Goal: Transaction & Acquisition: Book appointment/travel/reservation

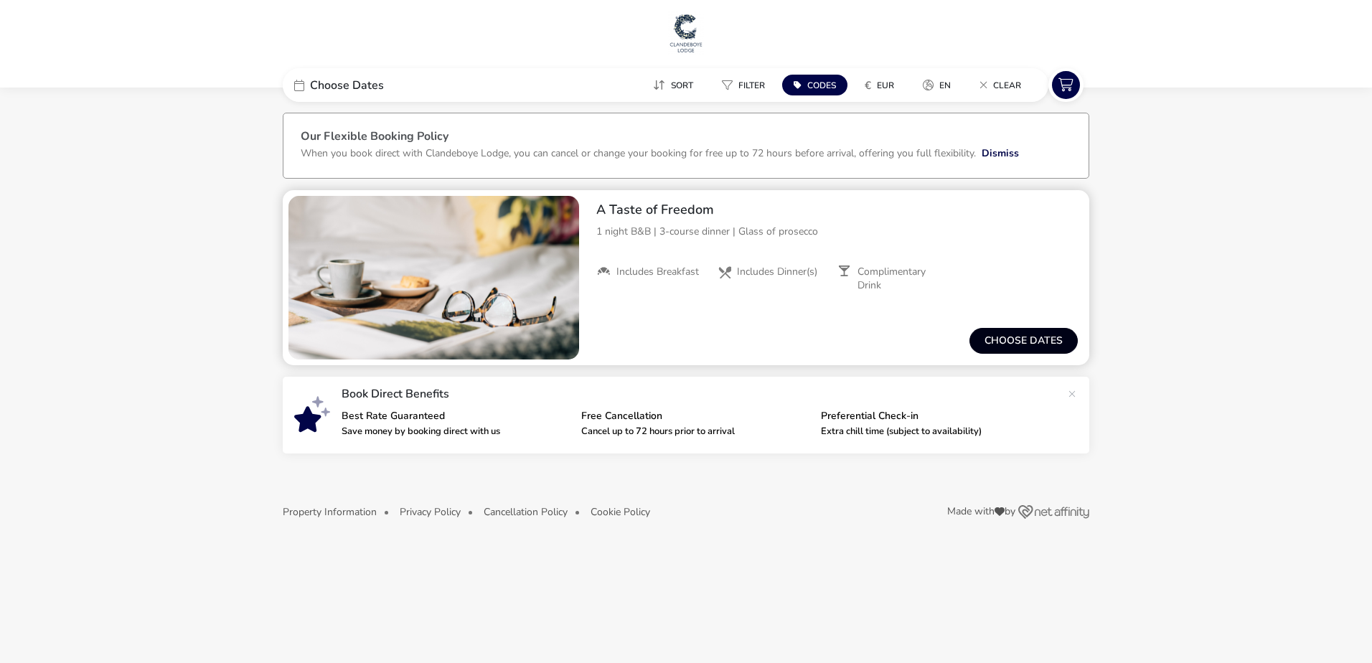
click at [1014, 336] on button "Choose dates" at bounding box center [1023, 341] width 108 height 26
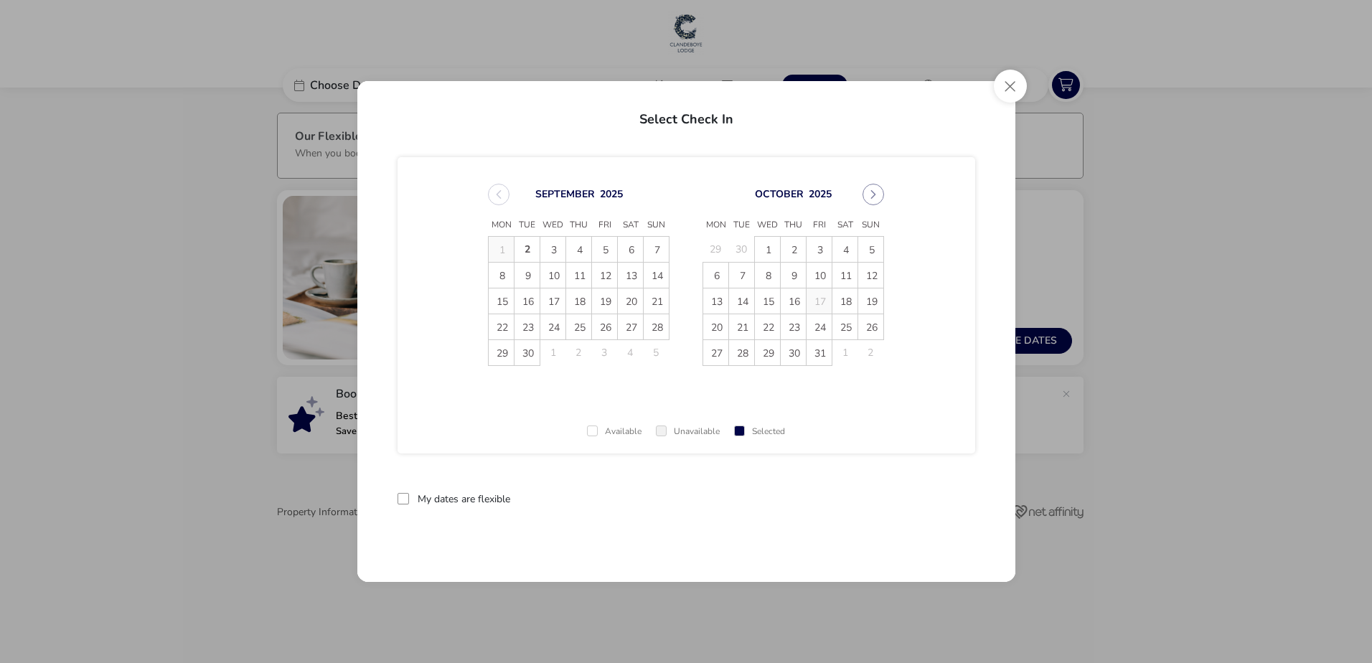
click at [887, 195] on div "[DATE] Mon Tue Wed Thu Fri Sat Sun 29 30 1 2 3 4 5 6 7 8 9 10 11 12 13 14 15 16…" at bounding box center [792, 274] width 207 height 217
click at [875, 192] on button "Next Month" at bounding box center [873, 195] width 22 height 22
click at [869, 245] on span "2" at bounding box center [870, 249] width 25 height 25
click at [721, 274] on span "3" at bounding box center [715, 275] width 25 height 25
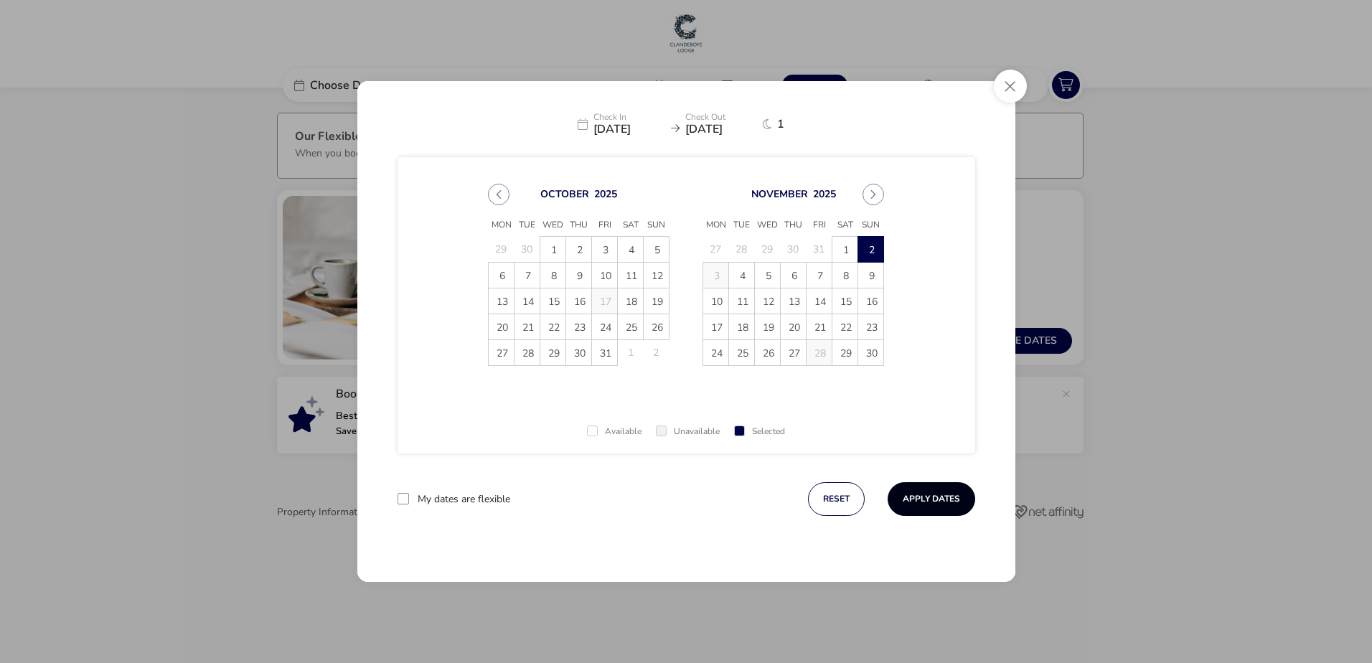
click at [932, 493] on button "Apply Dates" at bounding box center [931, 499] width 88 height 34
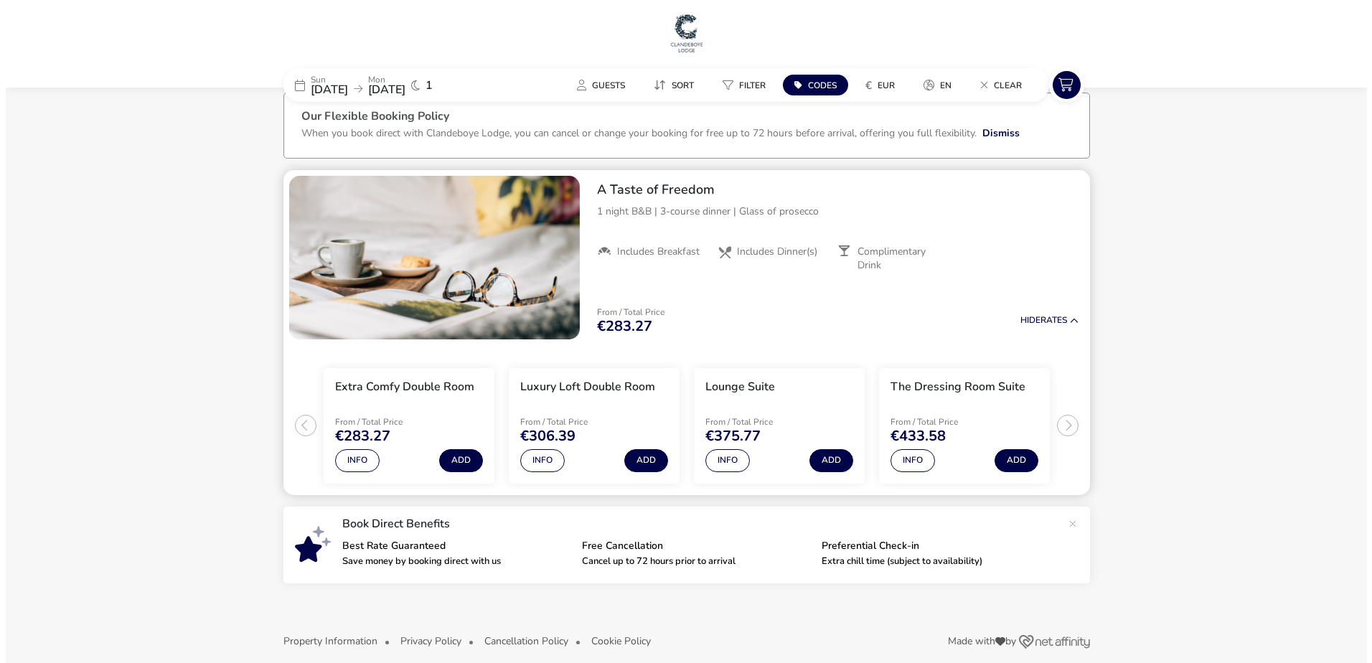
scroll to position [34, 0]
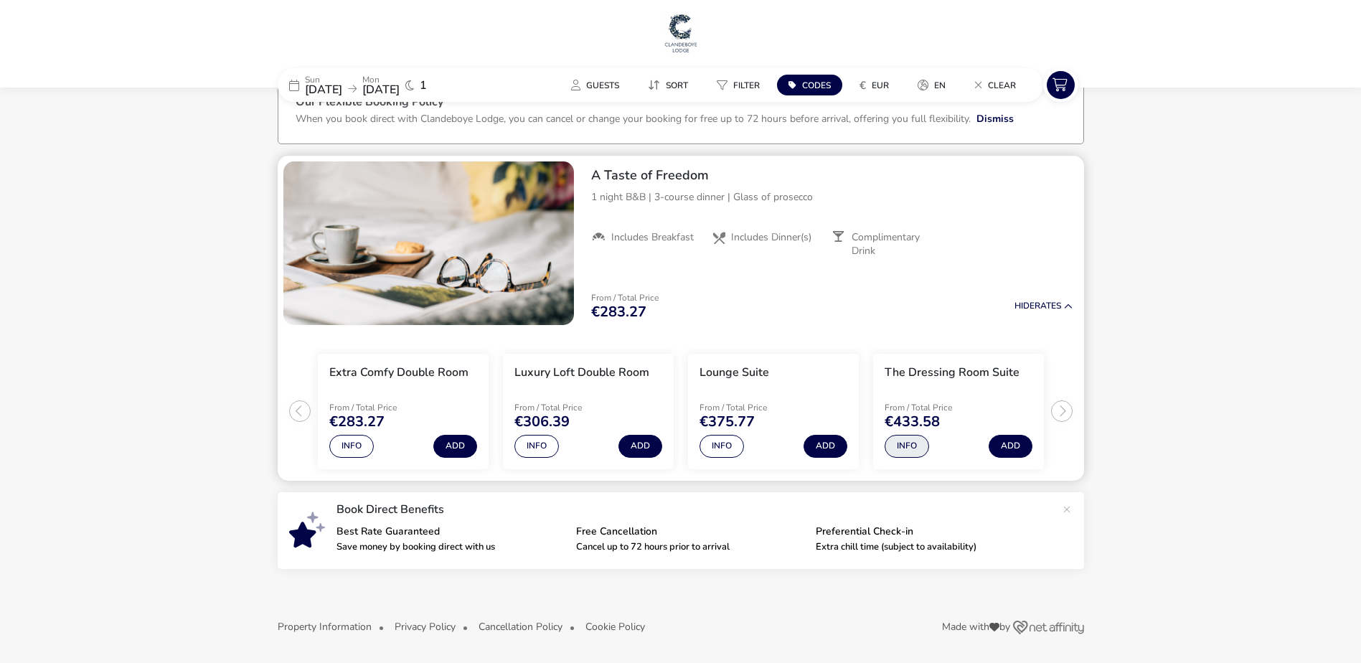
click at [907, 448] on button "Info" at bounding box center [906, 446] width 44 height 23
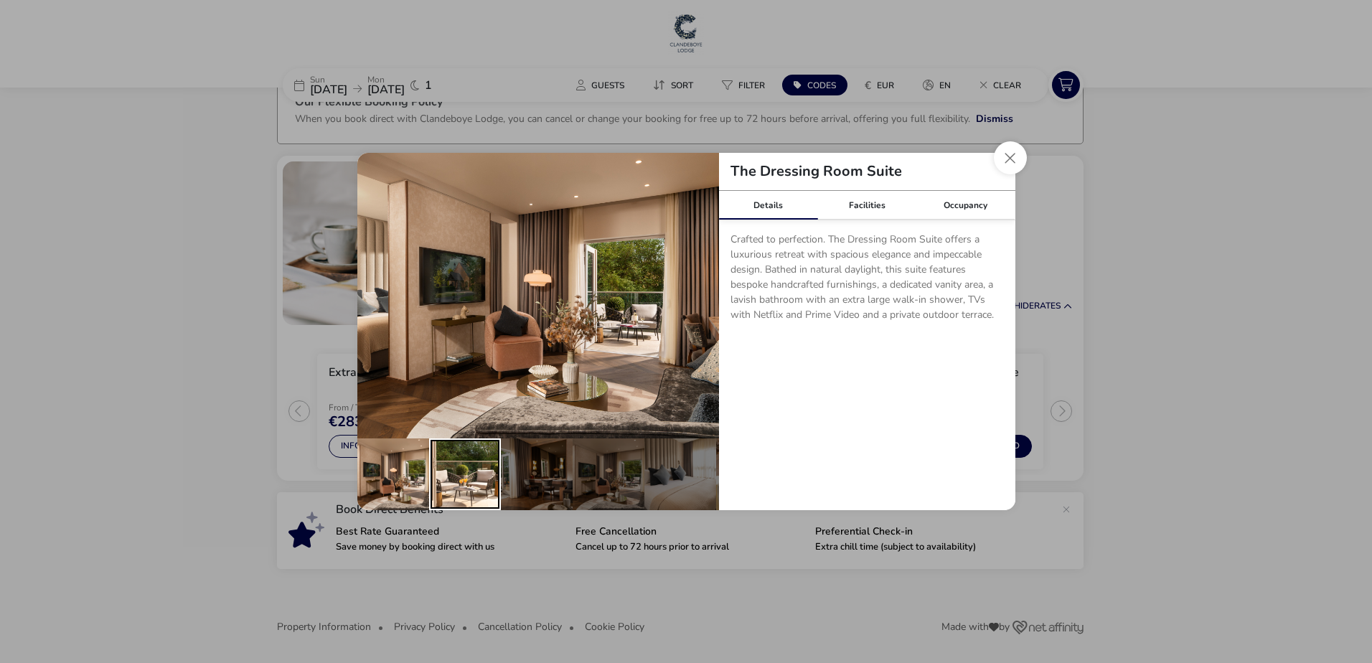
click at [463, 461] on div "details" at bounding box center [465, 474] width 72 height 72
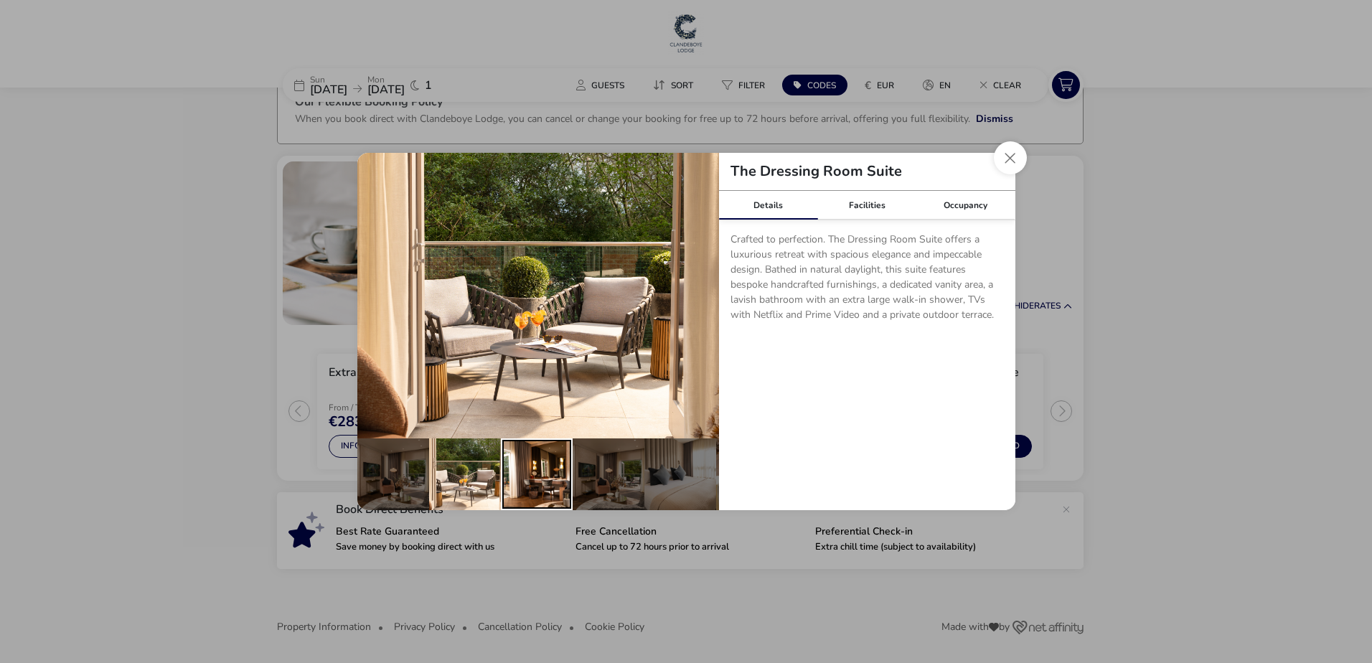
click at [524, 475] on div "details" at bounding box center [537, 474] width 72 height 72
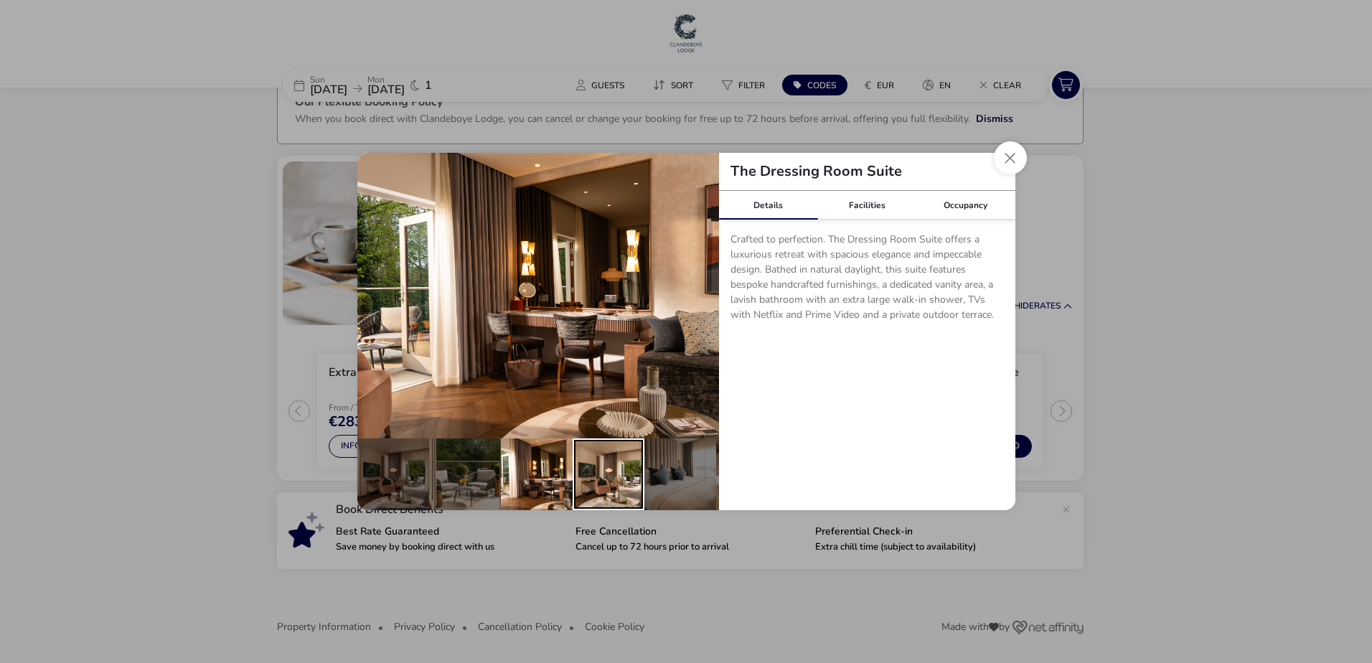
click at [585, 476] on div "details" at bounding box center [608, 474] width 72 height 72
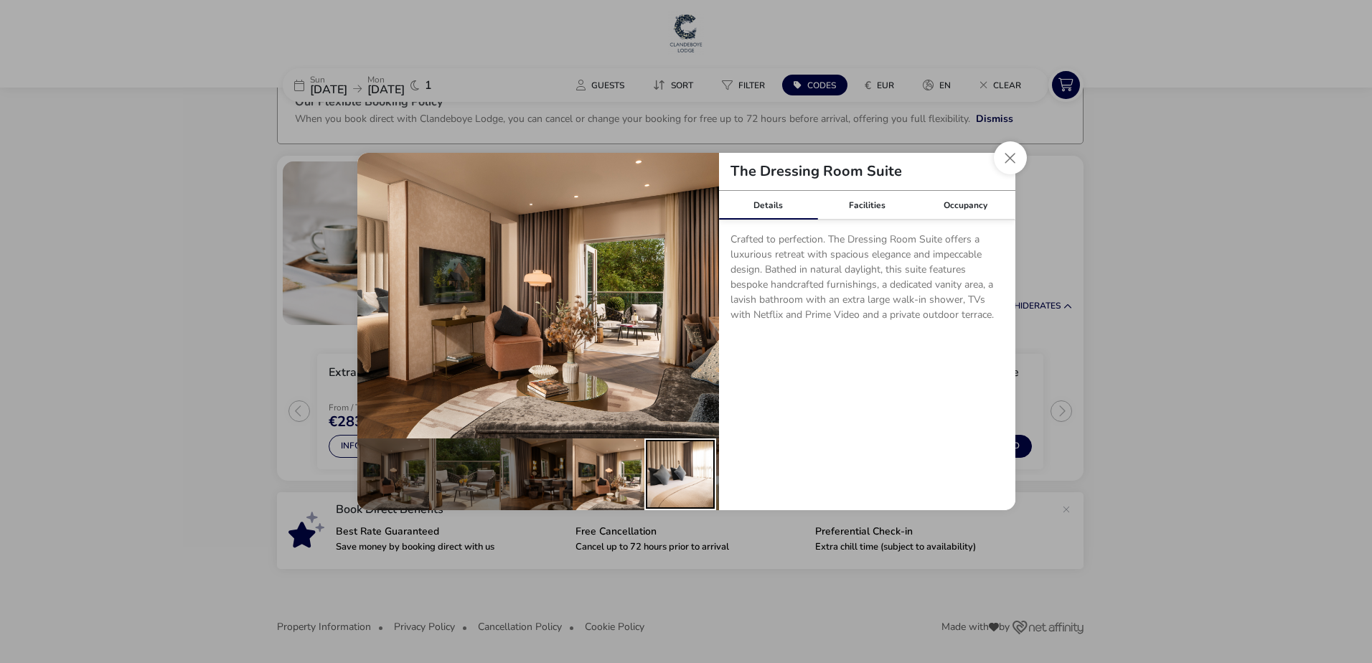
click at [651, 476] on div "details" at bounding box center [680, 474] width 72 height 72
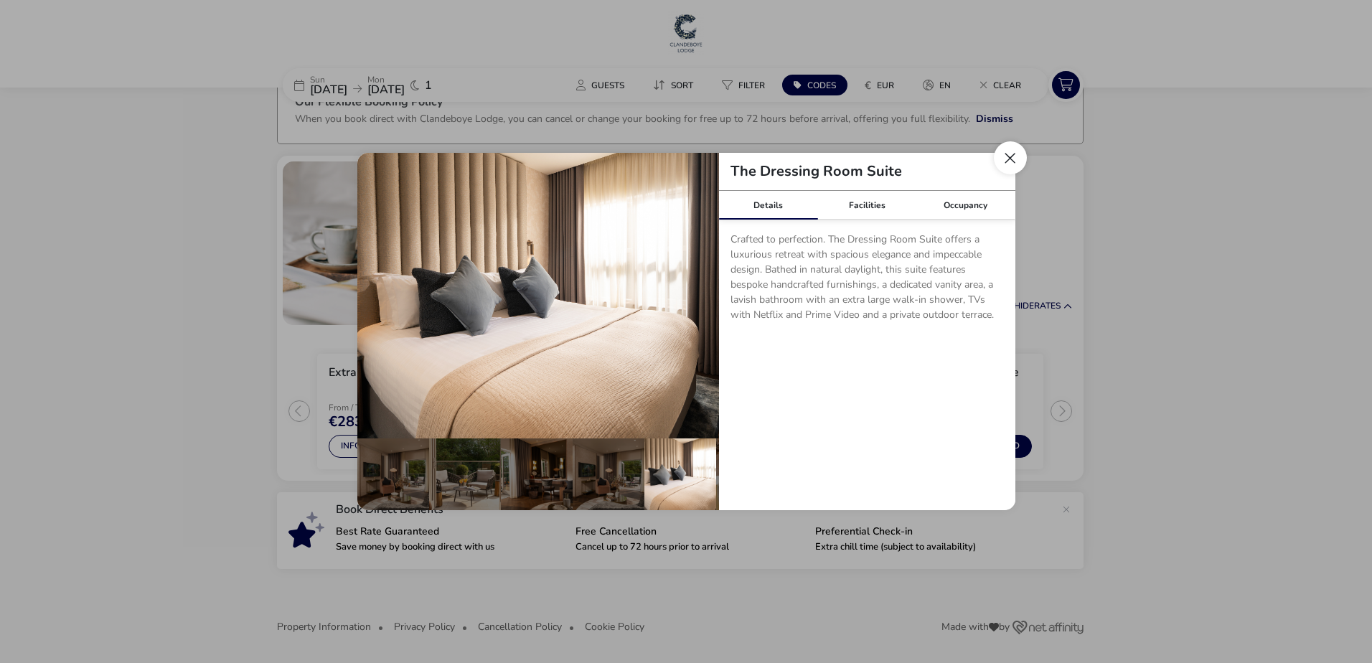
click at [1006, 161] on button "Close dialog" at bounding box center [1010, 157] width 33 height 33
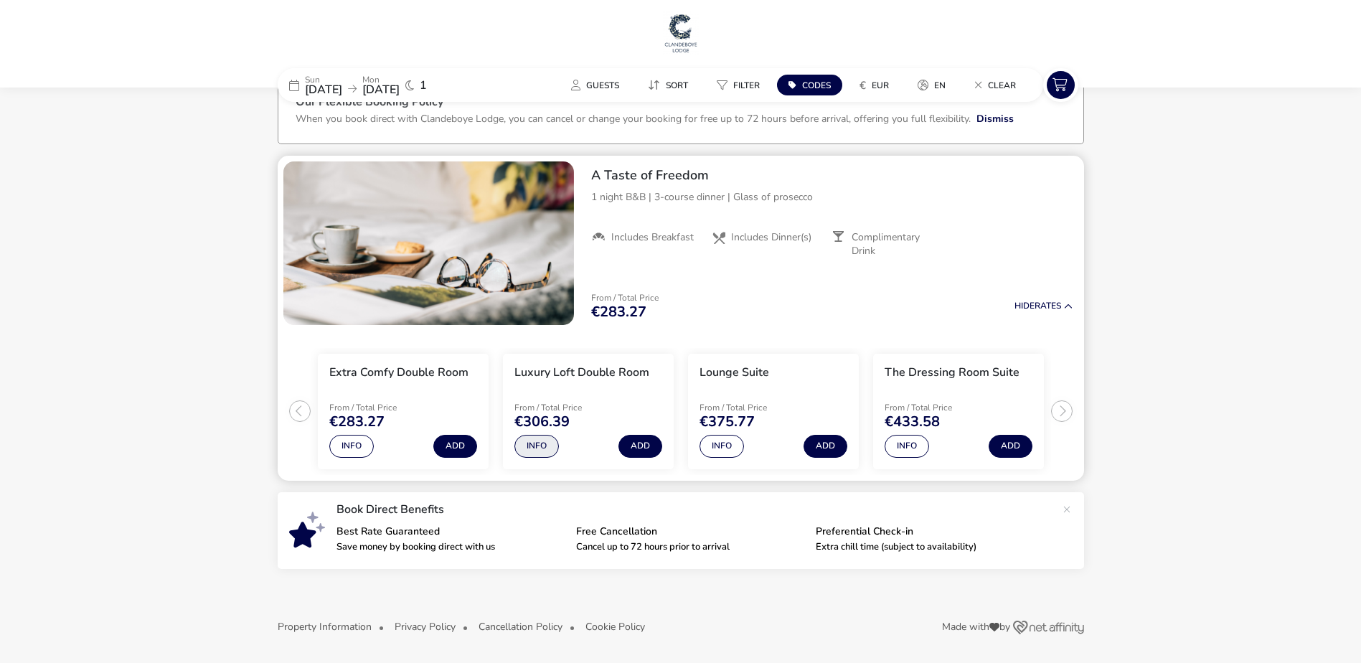
click at [532, 448] on button "Info" at bounding box center [536, 446] width 44 height 23
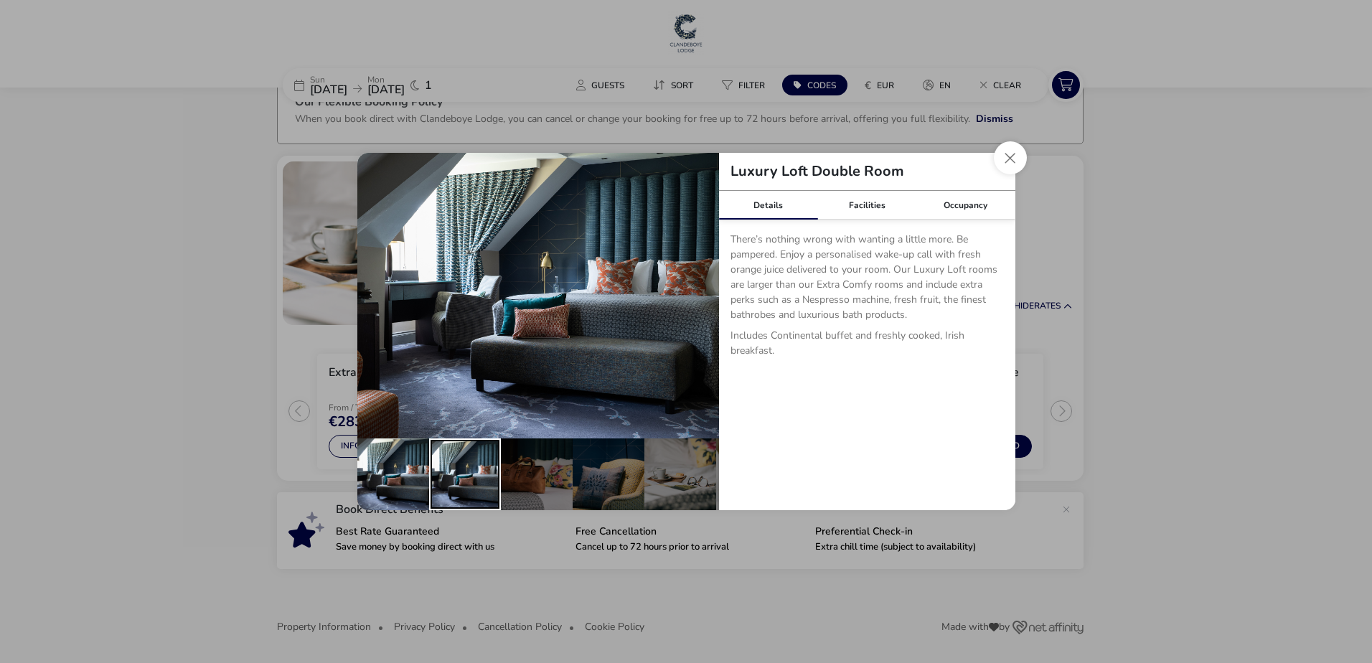
click at [468, 466] on div "details" at bounding box center [465, 474] width 72 height 72
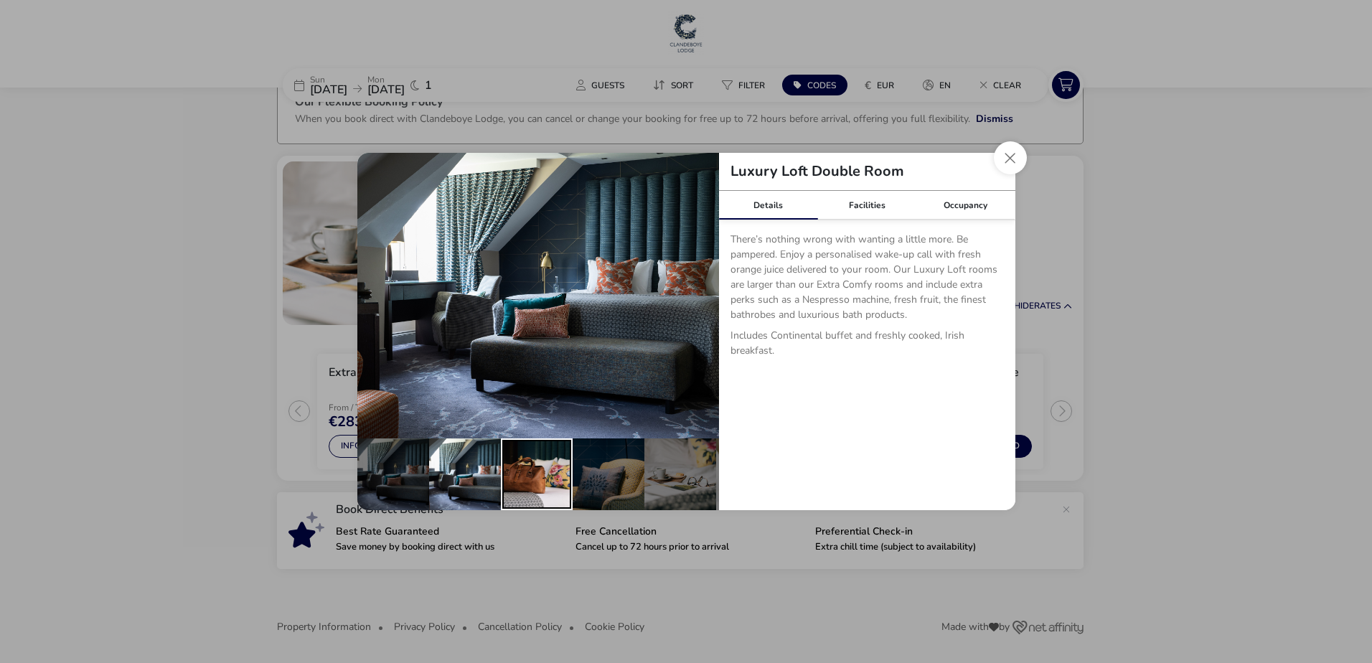
click at [538, 467] on div "details" at bounding box center [537, 474] width 72 height 72
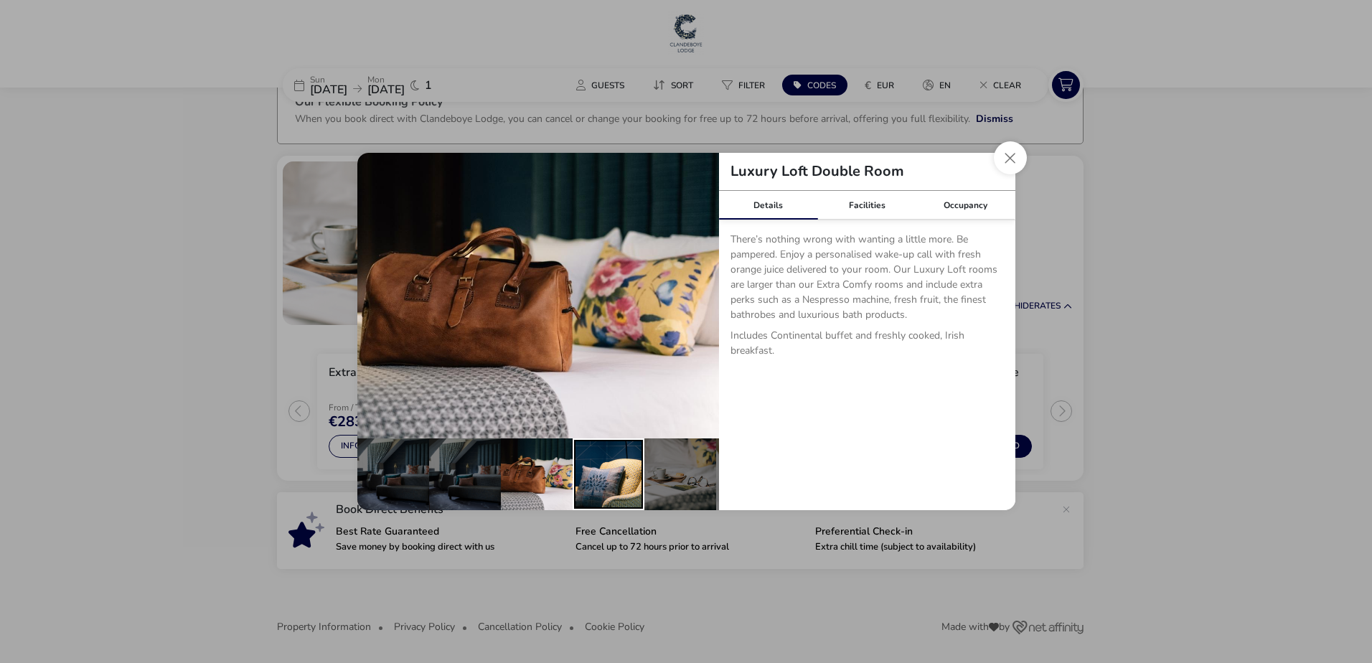
click at [600, 476] on div "details" at bounding box center [608, 474] width 72 height 72
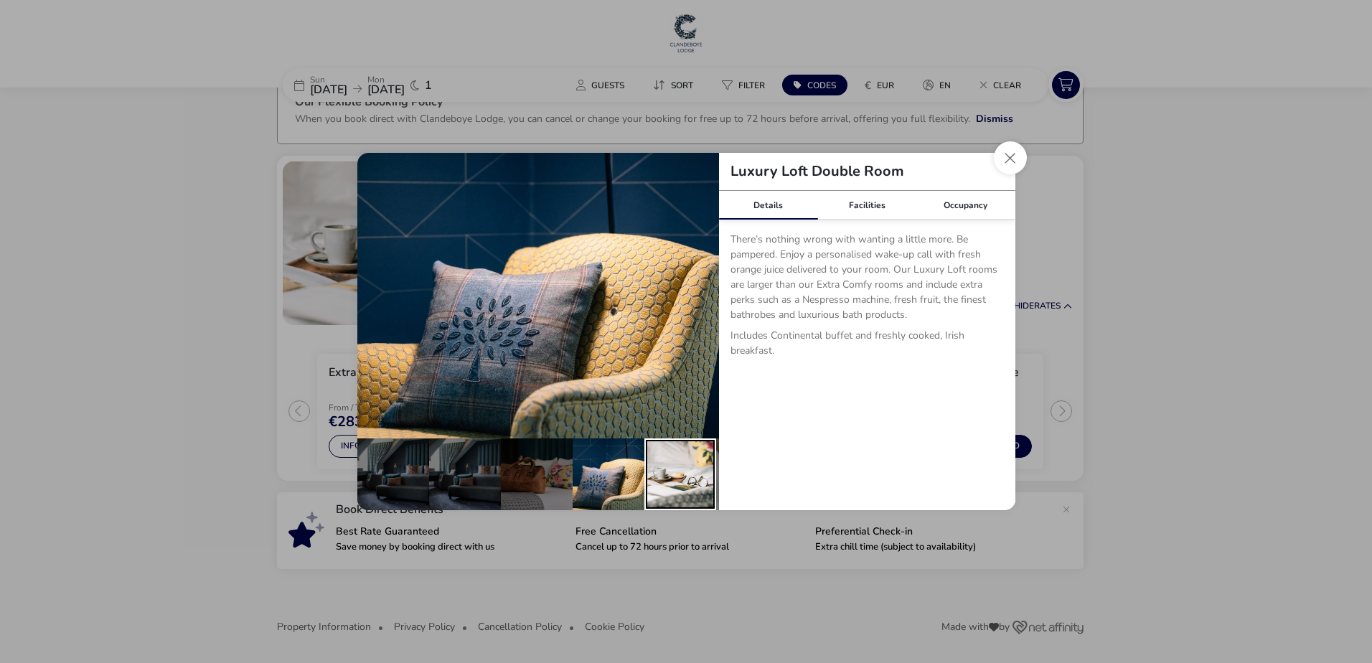
click at [684, 481] on div "details" at bounding box center [680, 474] width 72 height 72
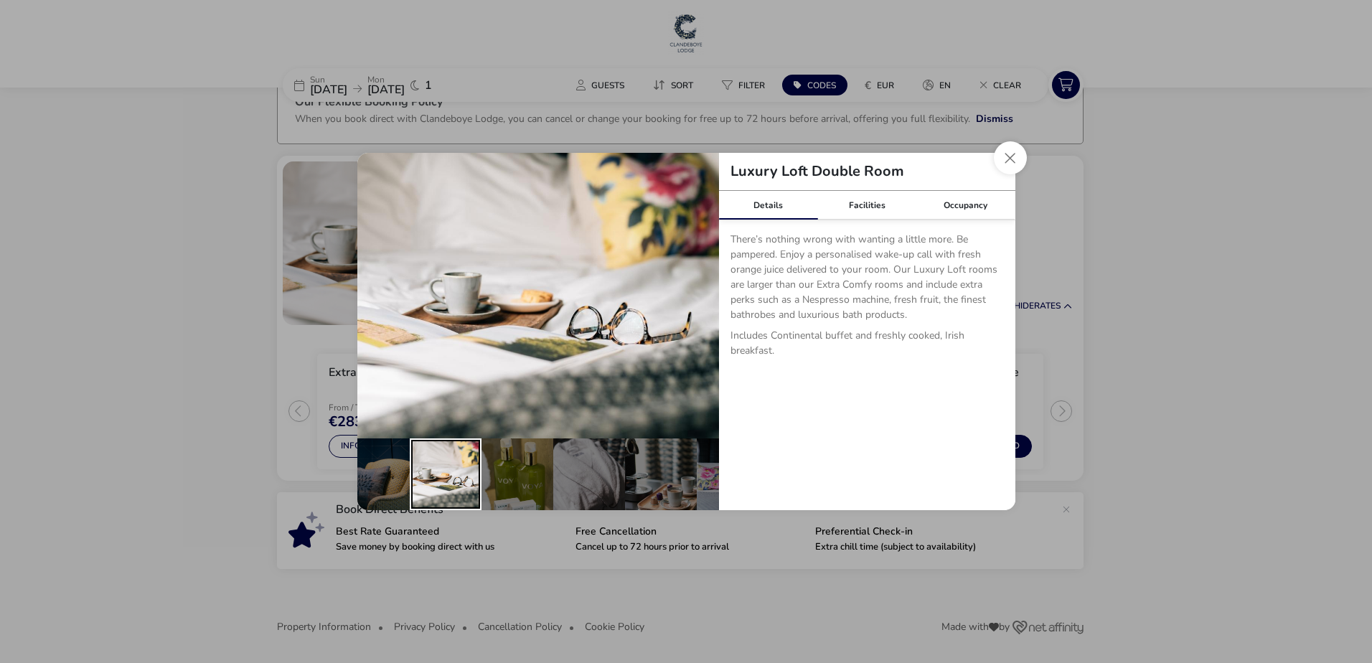
scroll to position [0, 356]
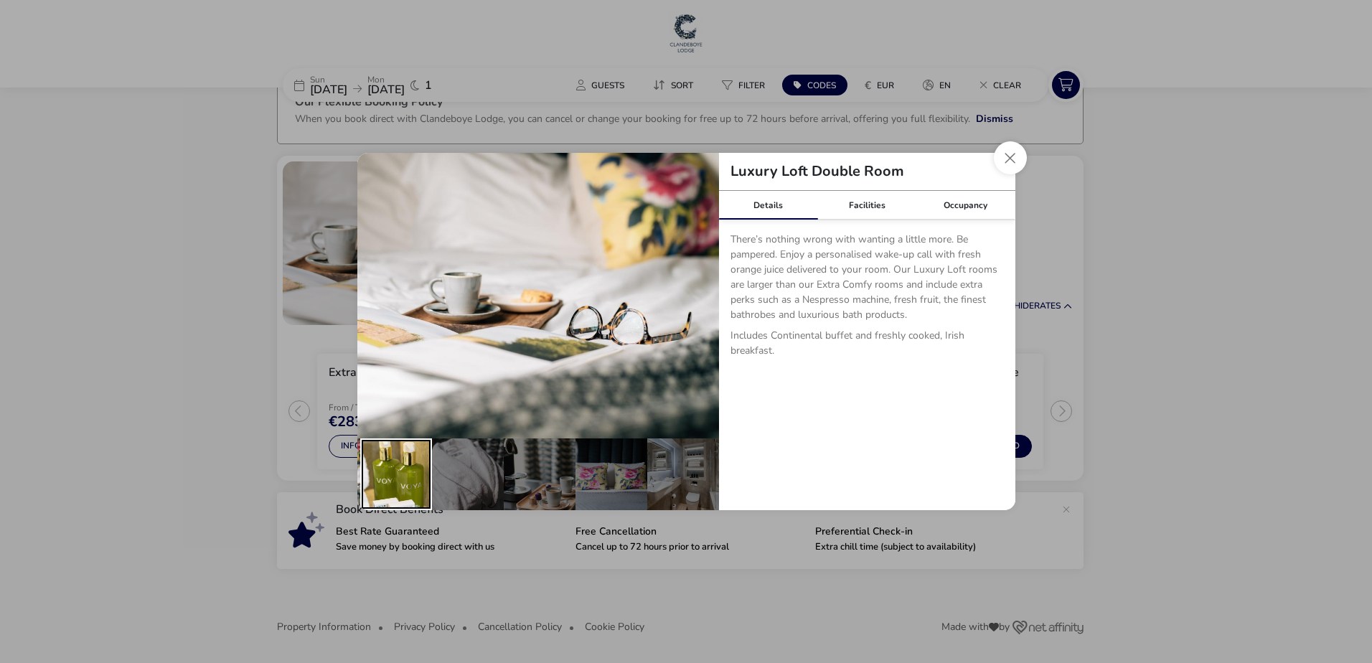
click at [413, 467] on div "details" at bounding box center [396, 474] width 72 height 72
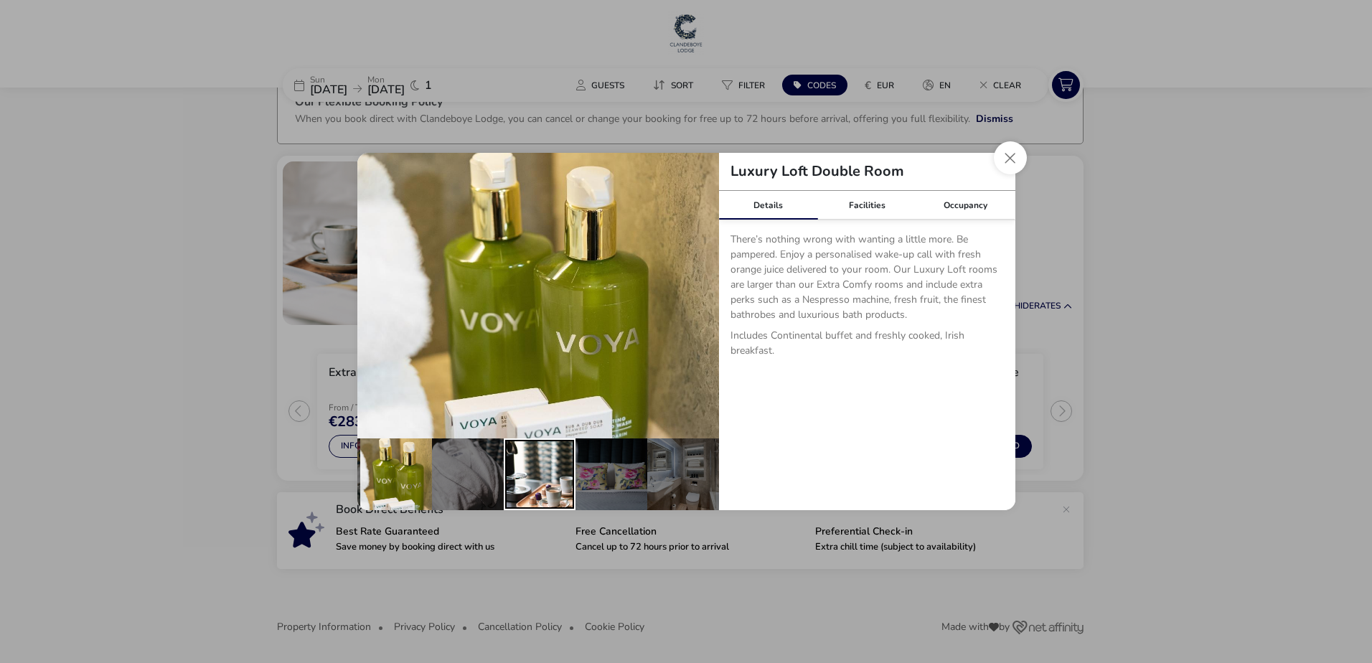
click at [510, 467] on div "details" at bounding box center [540, 474] width 72 height 72
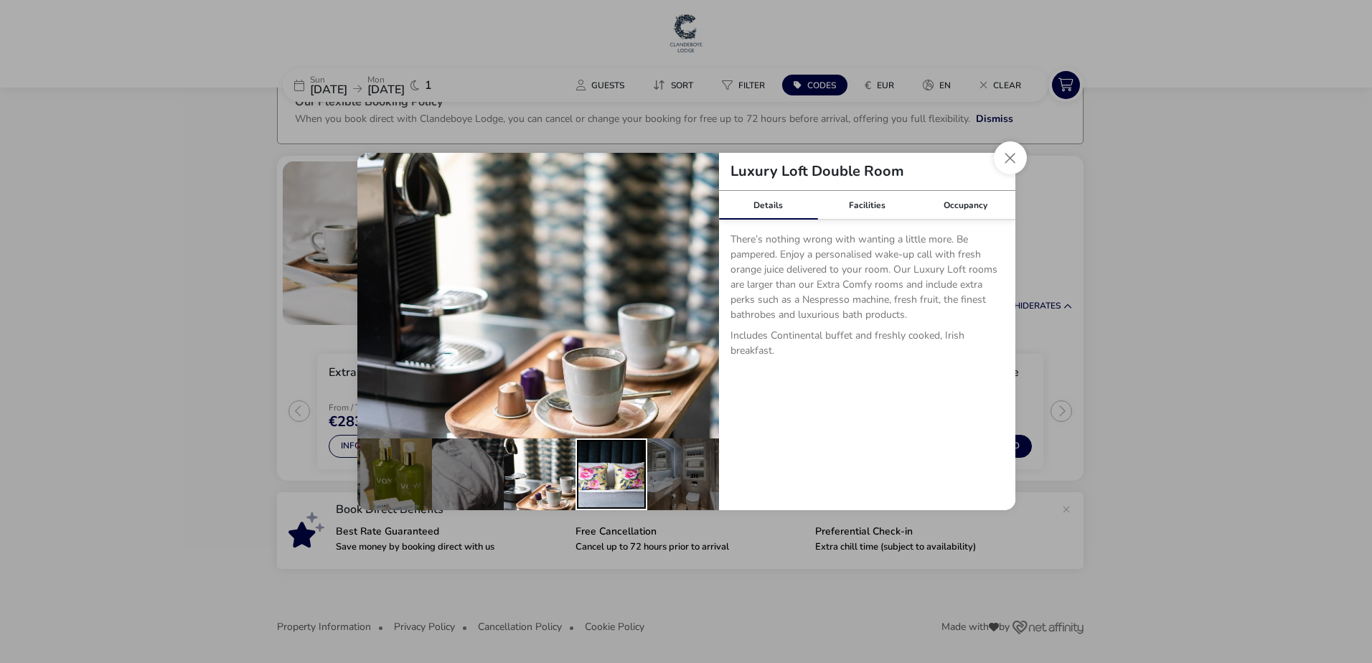
click at [610, 470] on div "details" at bounding box center [611, 474] width 72 height 72
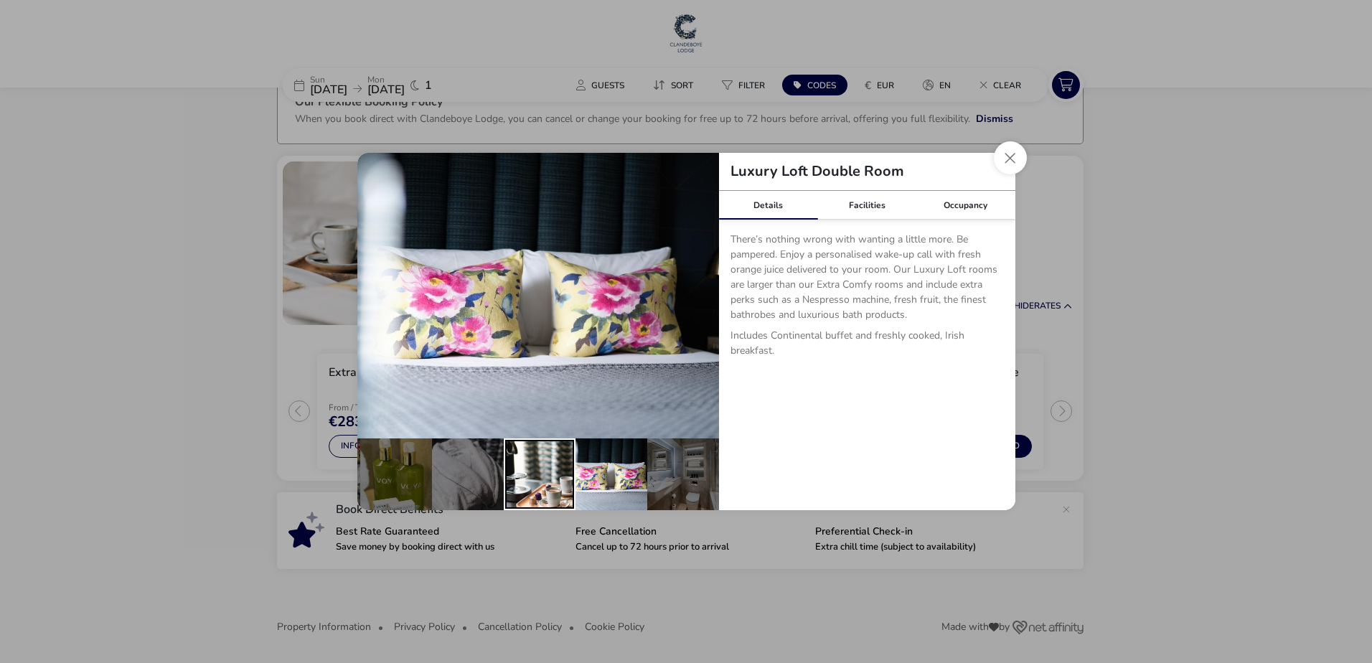
click at [536, 468] on div "details" at bounding box center [540, 474] width 72 height 72
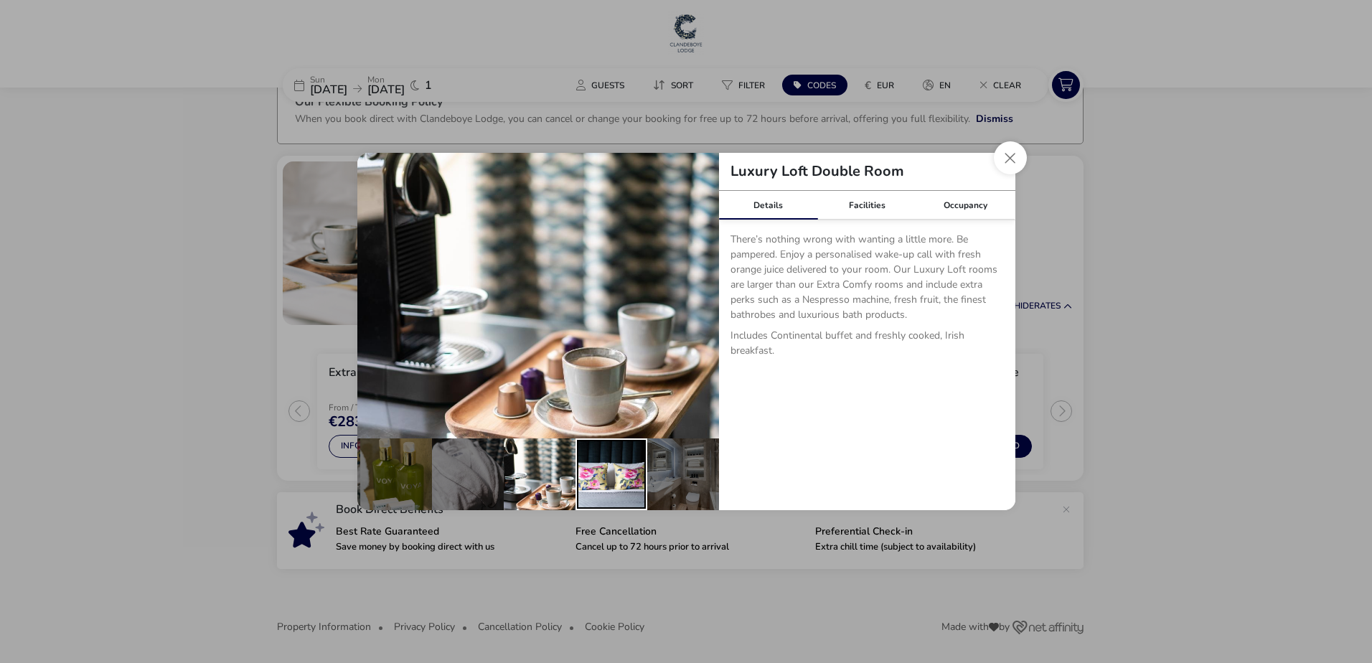
click at [603, 467] on div "details" at bounding box center [611, 474] width 72 height 72
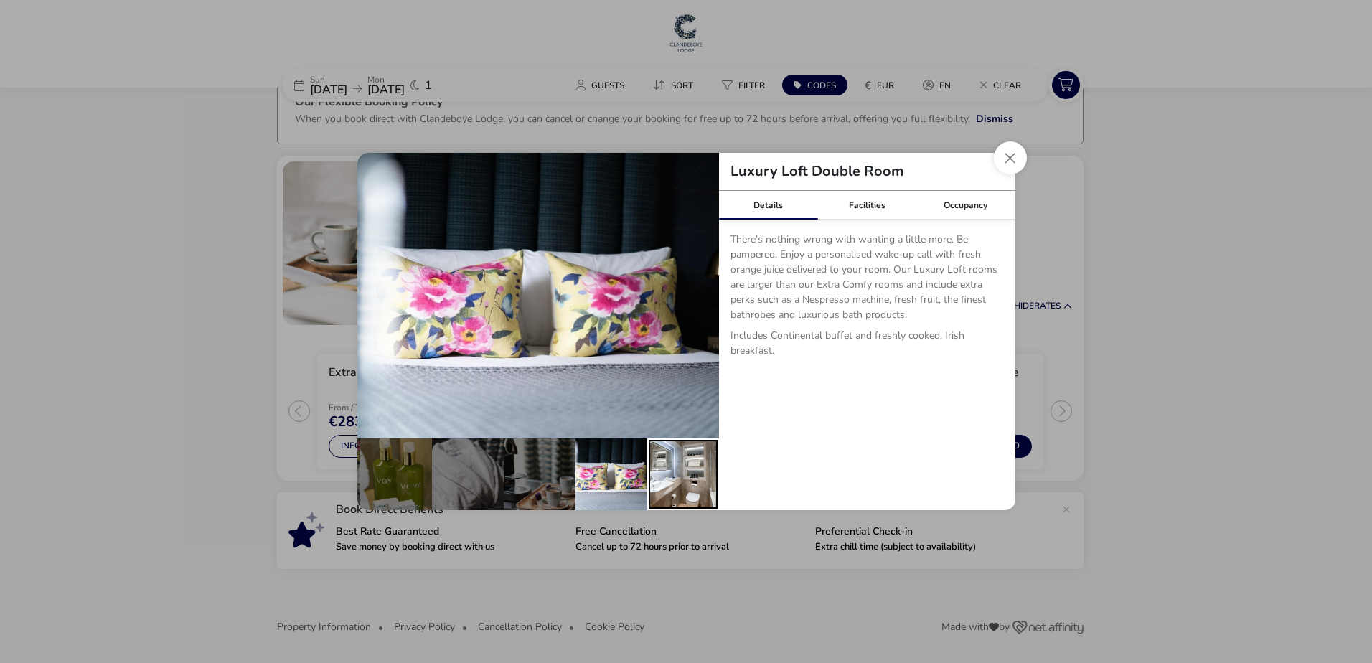
click at [671, 466] on div "details" at bounding box center [683, 474] width 72 height 72
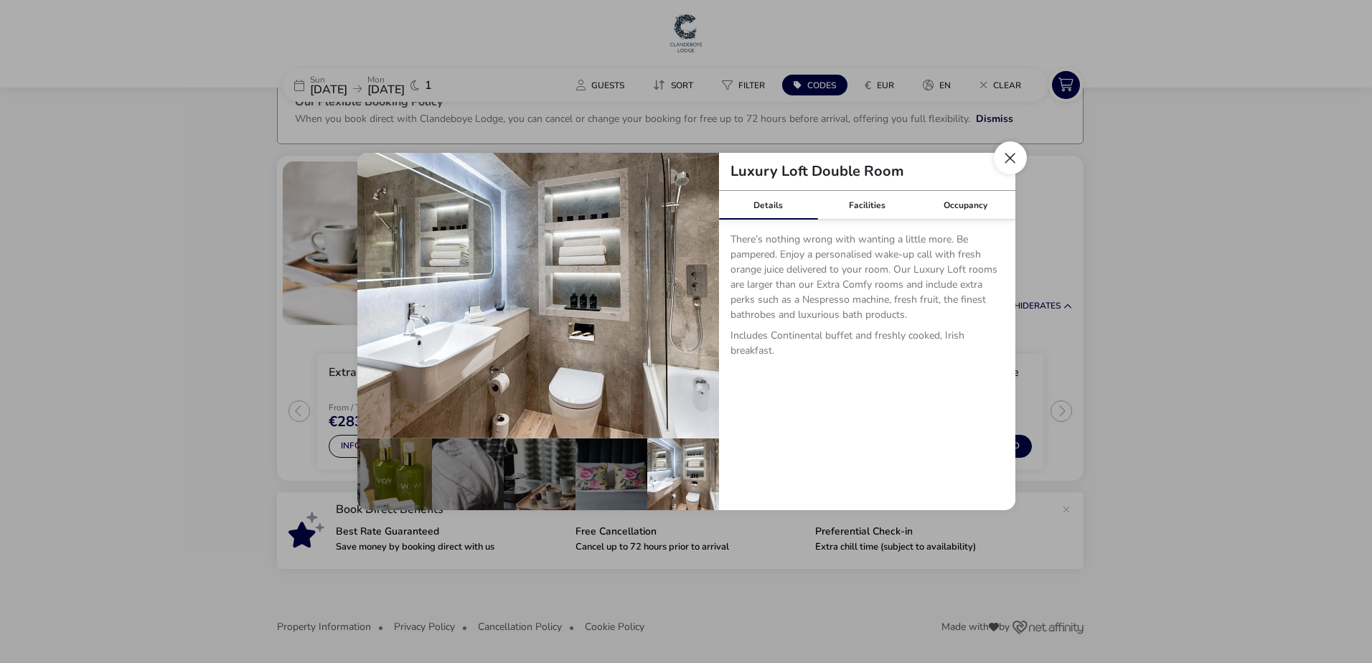
click at [1014, 159] on button "Close dialog" at bounding box center [1010, 157] width 33 height 33
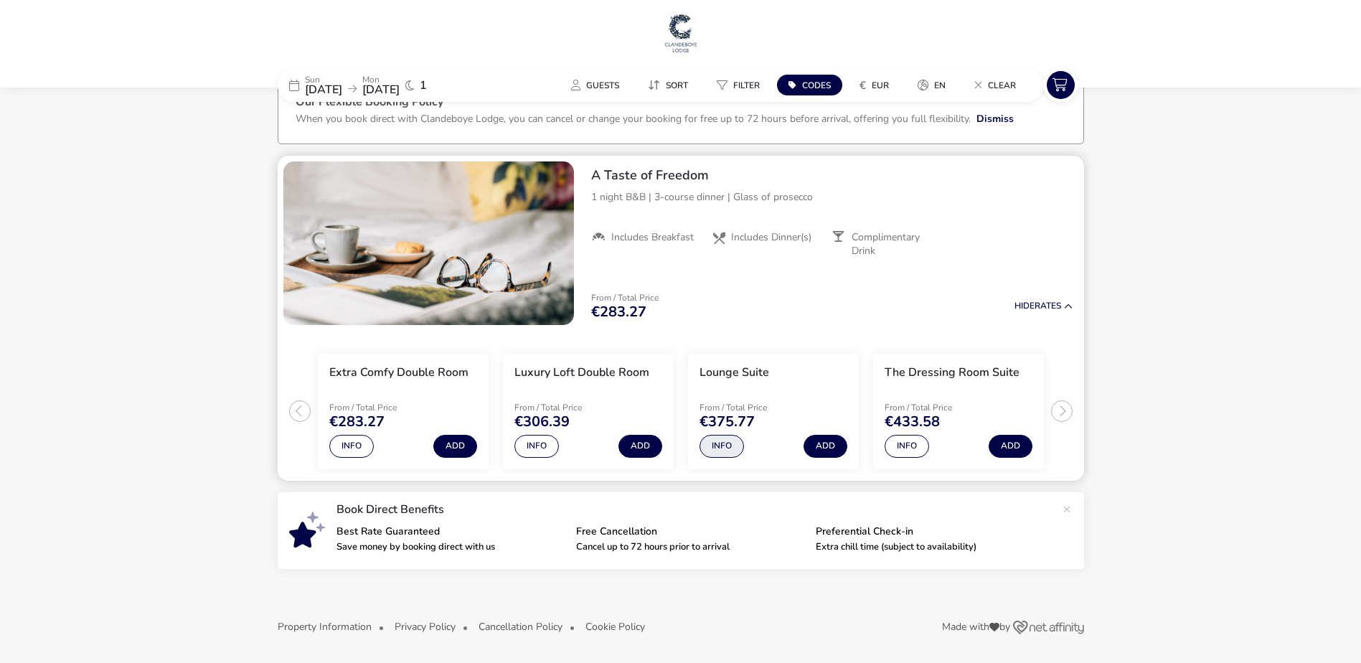
click at [733, 447] on button "Info" at bounding box center [721, 446] width 44 height 23
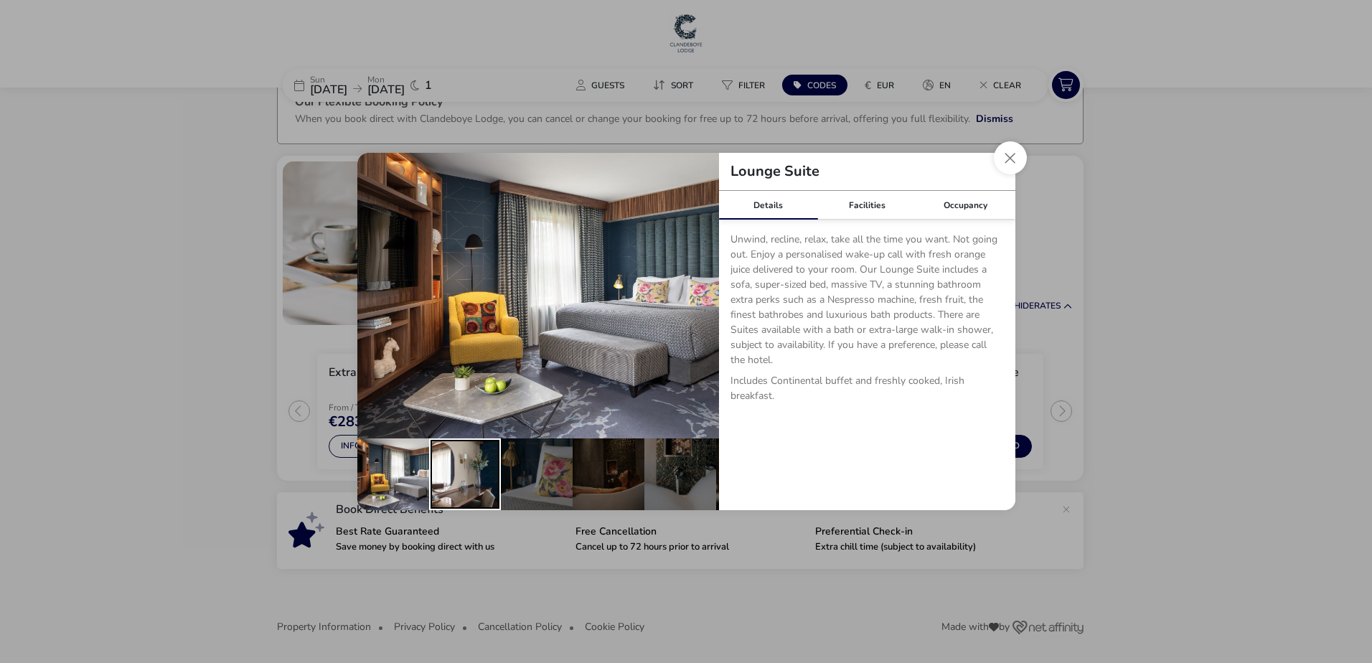
click at [483, 478] on div "details" at bounding box center [465, 474] width 72 height 72
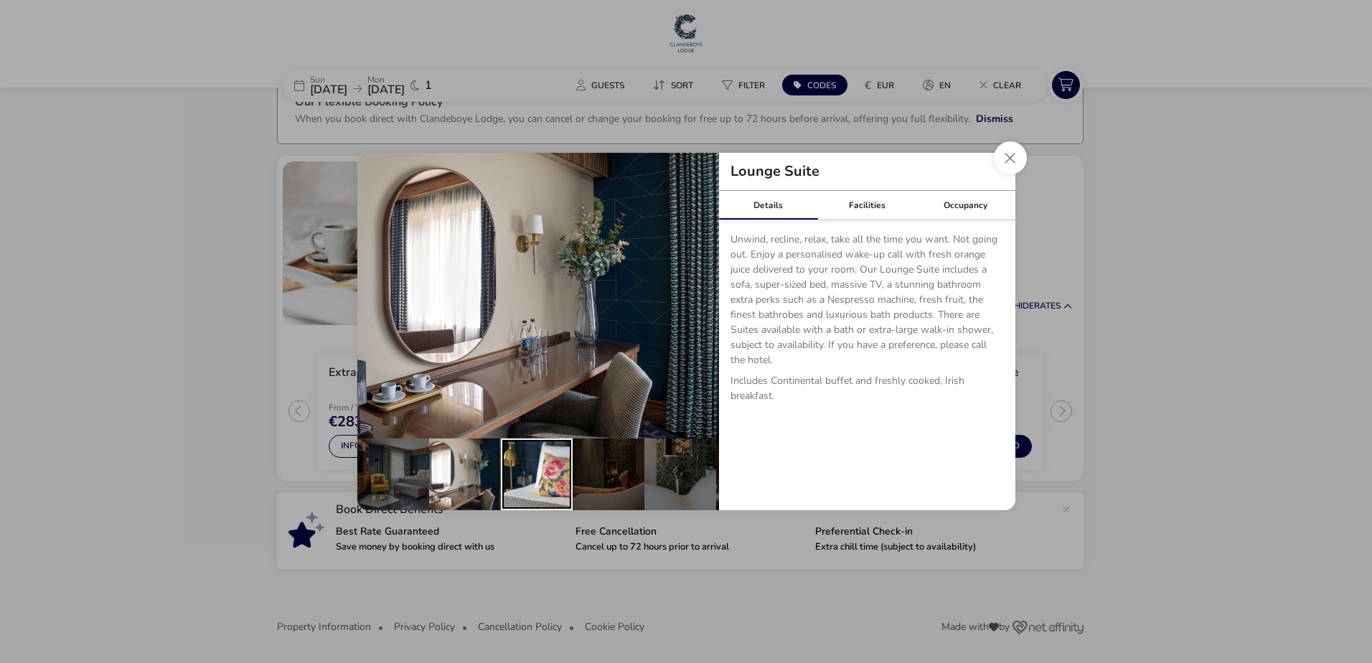
click at [539, 471] on div "details" at bounding box center [537, 474] width 72 height 72
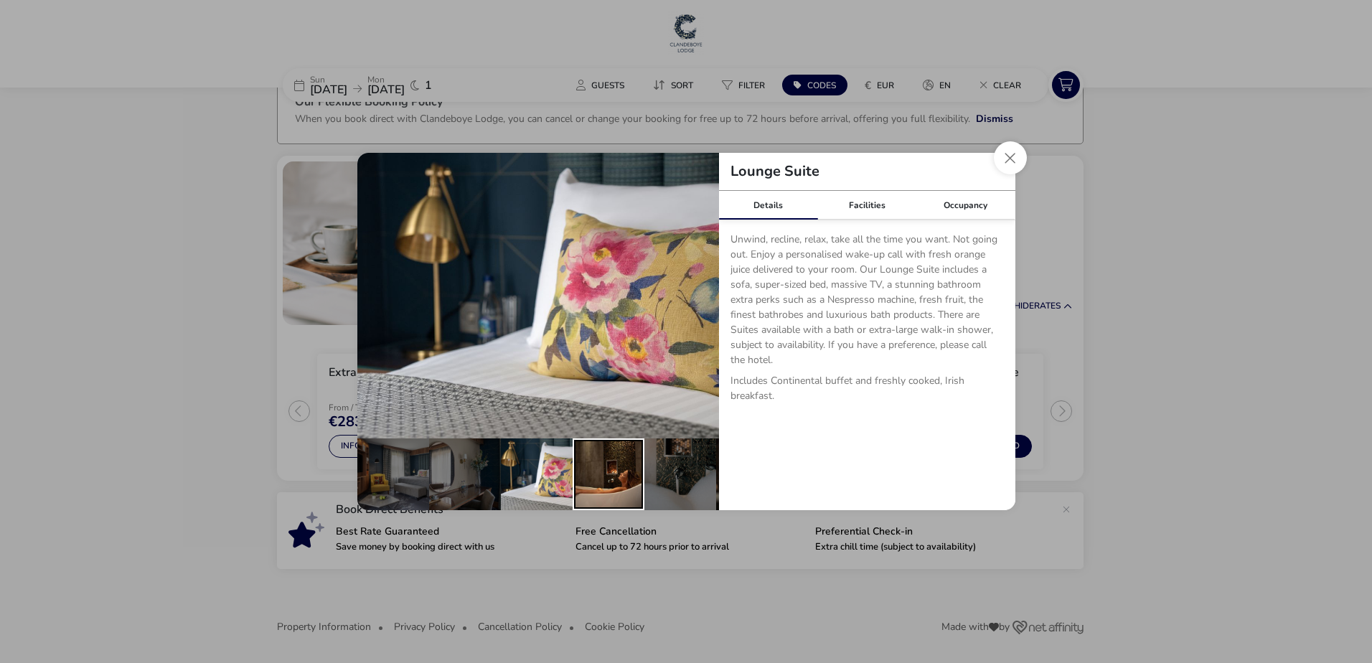
click at [608, 469] on div "details" at bounding box center [608, 474] width 72 height 72
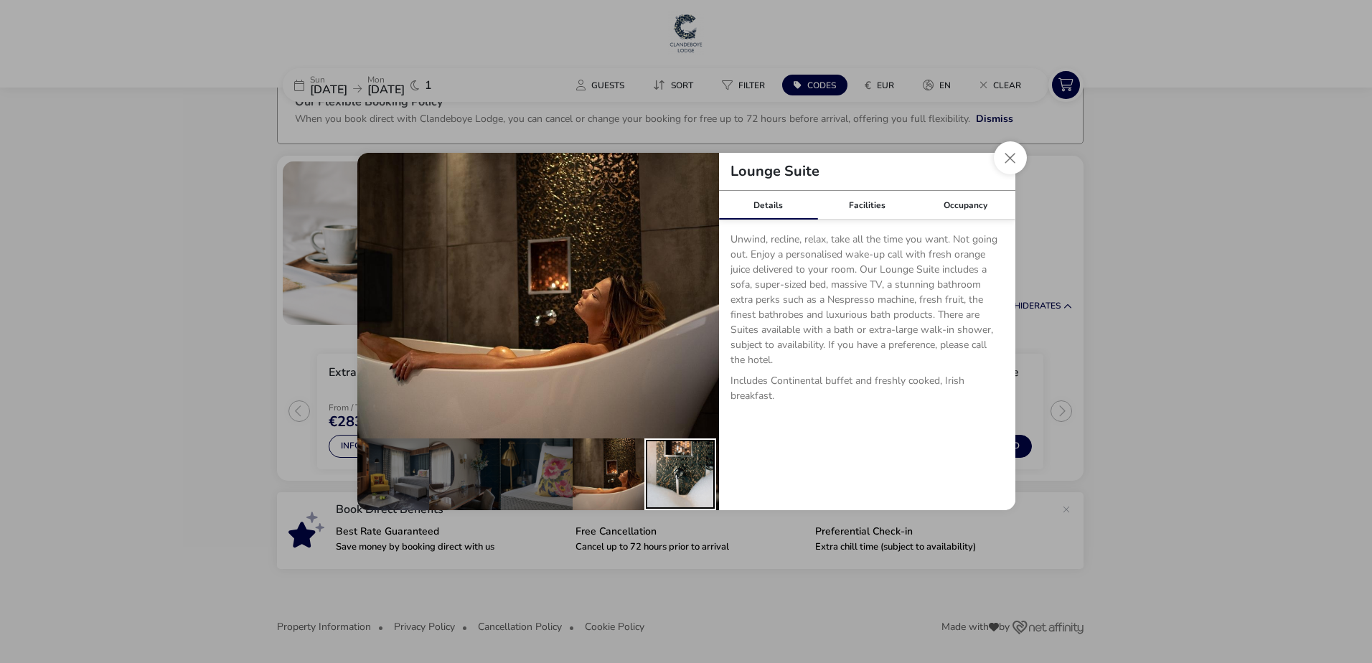
click at [664, 471] on div "details" at bounding box center [680, 474] width 72 height 72
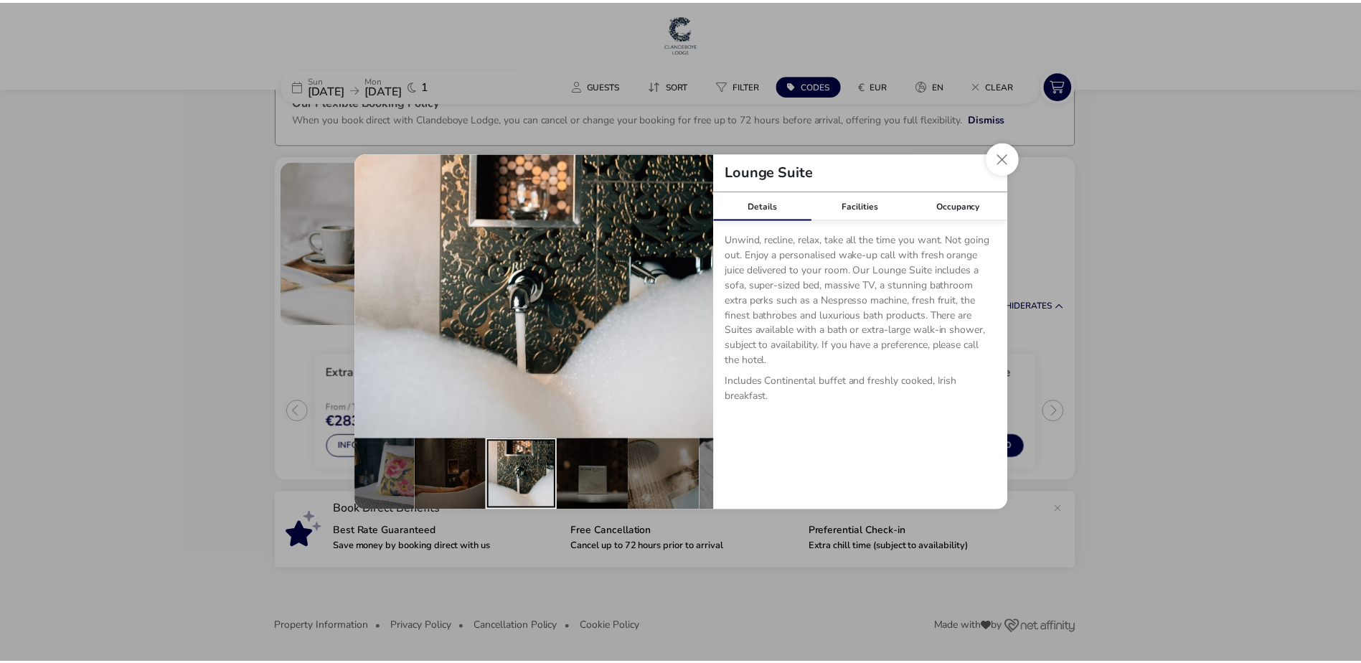
scroll to position [0, 304]
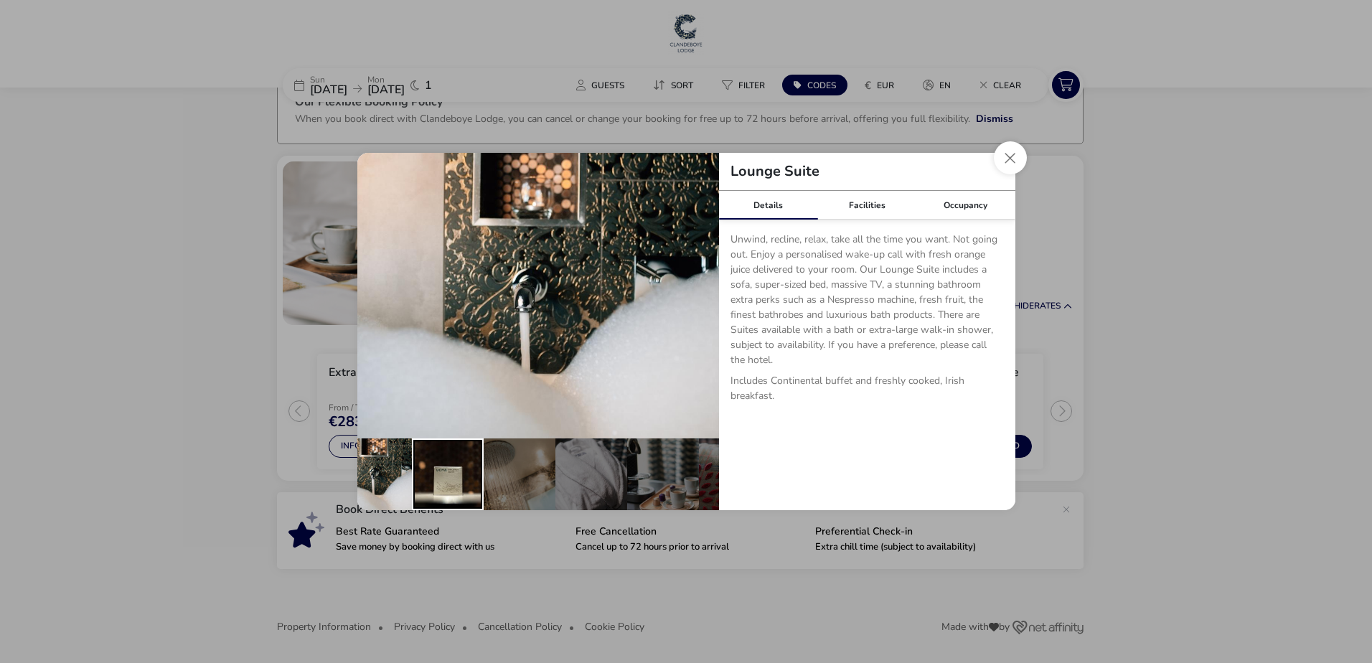
click at [451, 465] on div "details" at bounding box center [448, 474] width 72 height 72
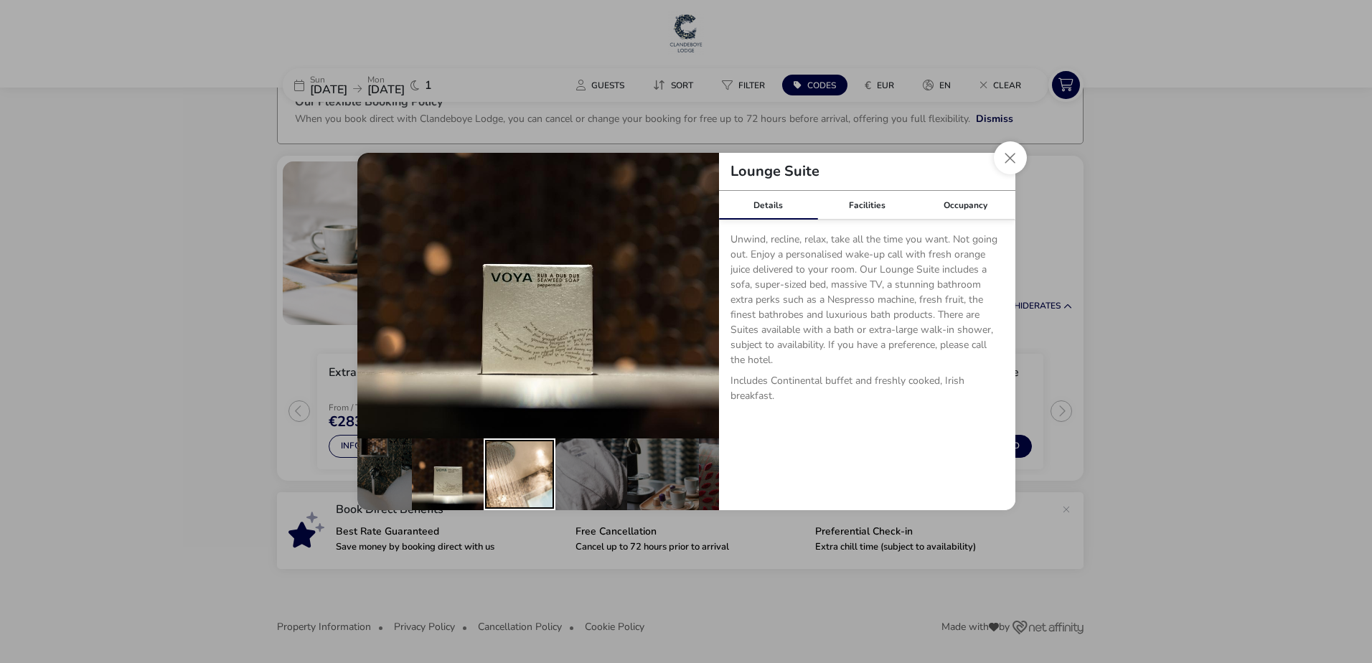
click at [526, 470] on div "details" at bounding box center [519, 474] width 72 height 72
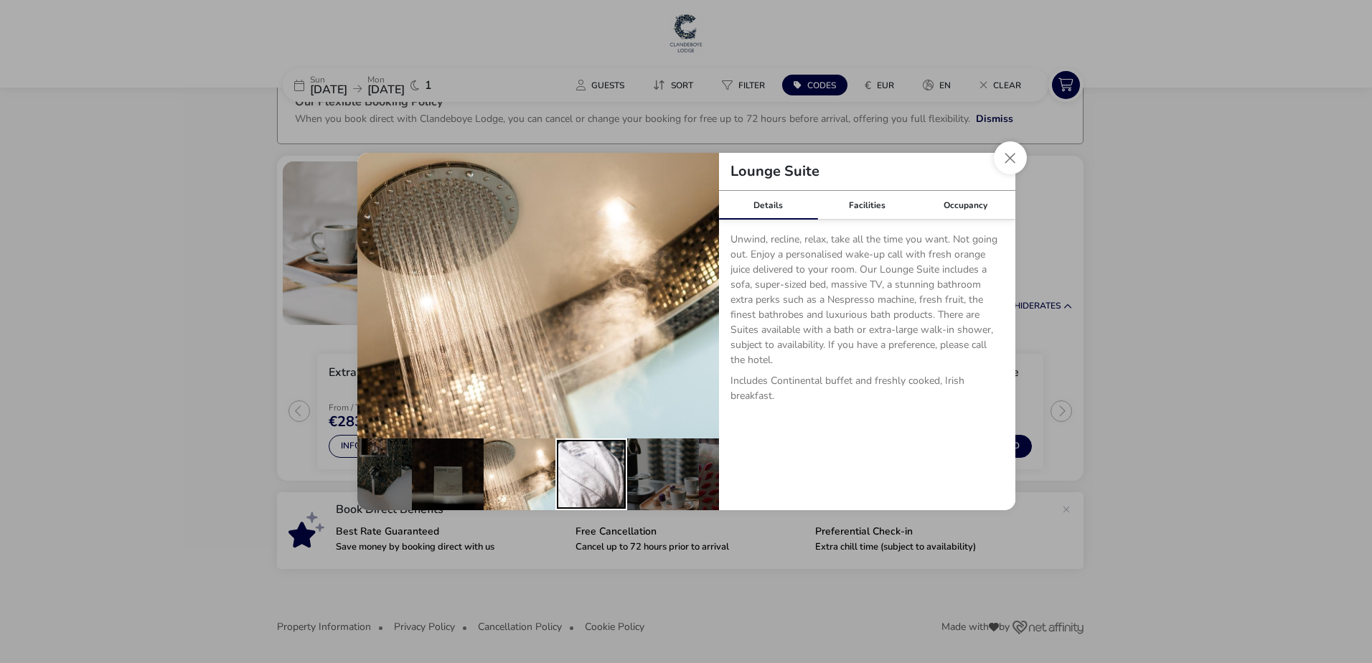
click at [593, 471] on div "details" at bounding box center [591, 474] width 72 height 72
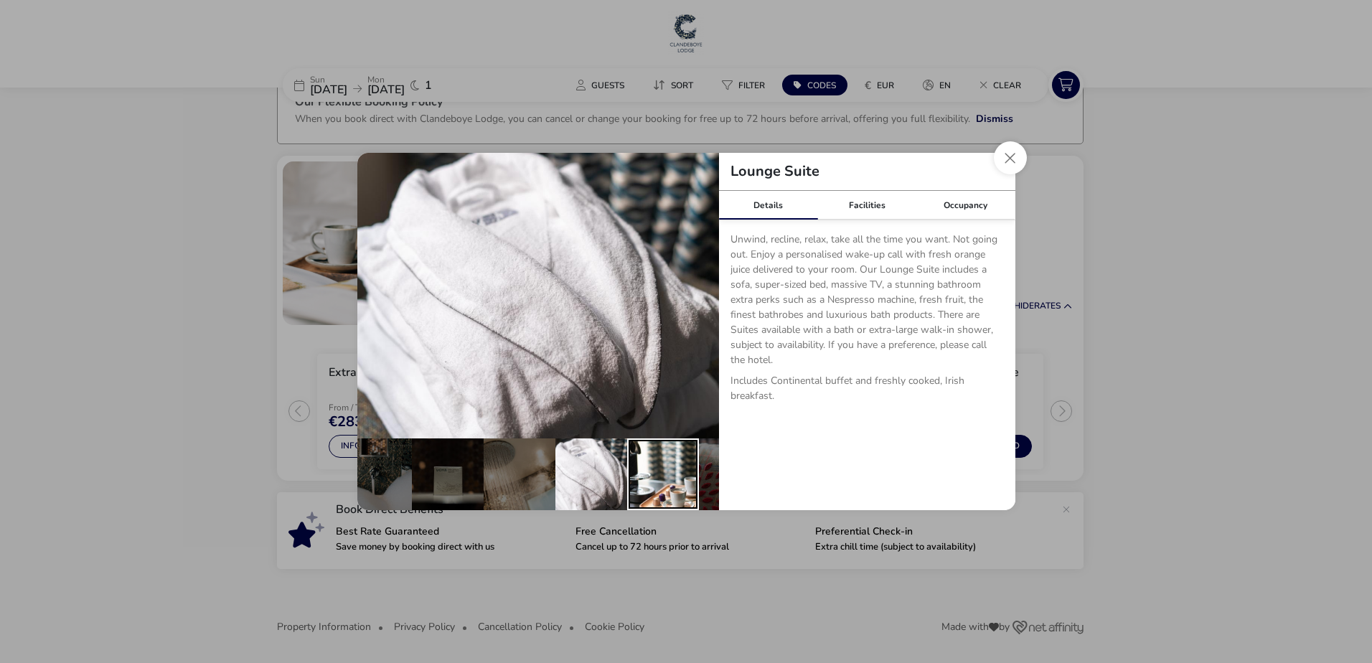
click at [666, 468] on div "details" at bounding box center [663, 474] width 72 height 72
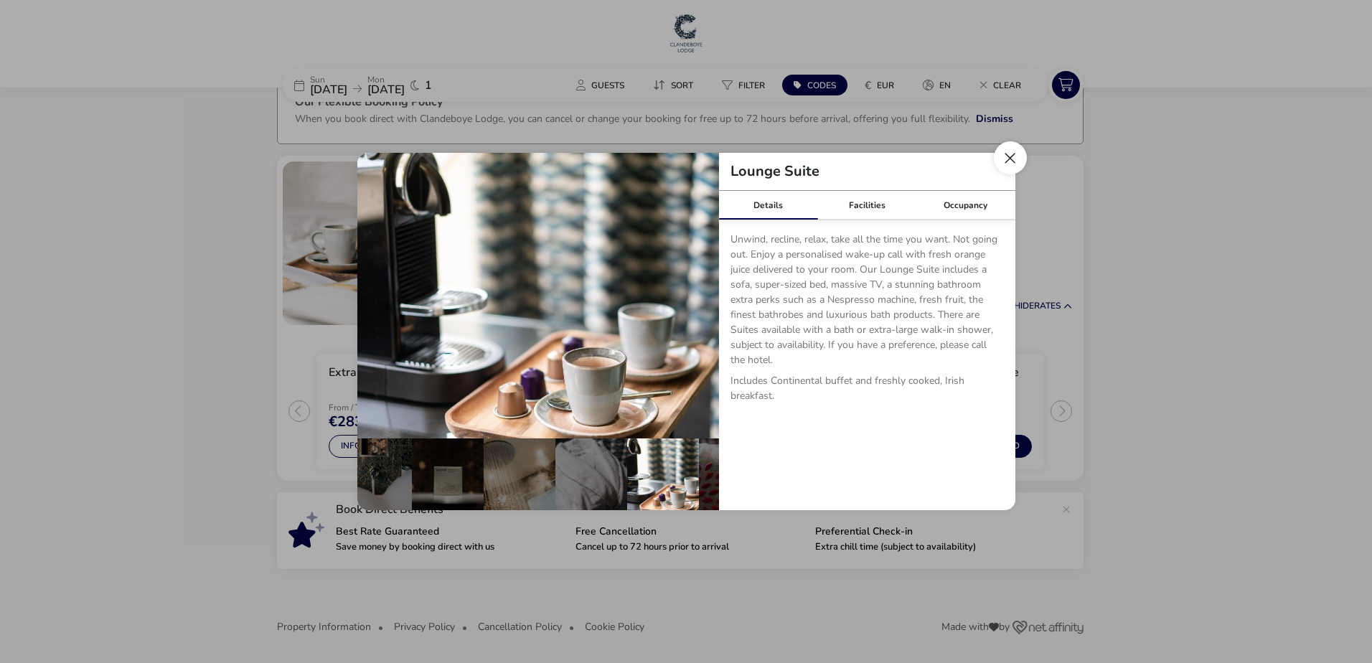
click at [1009, 149] on button "Close dialog" at bounding box center [1010, 157] width 33 height 33
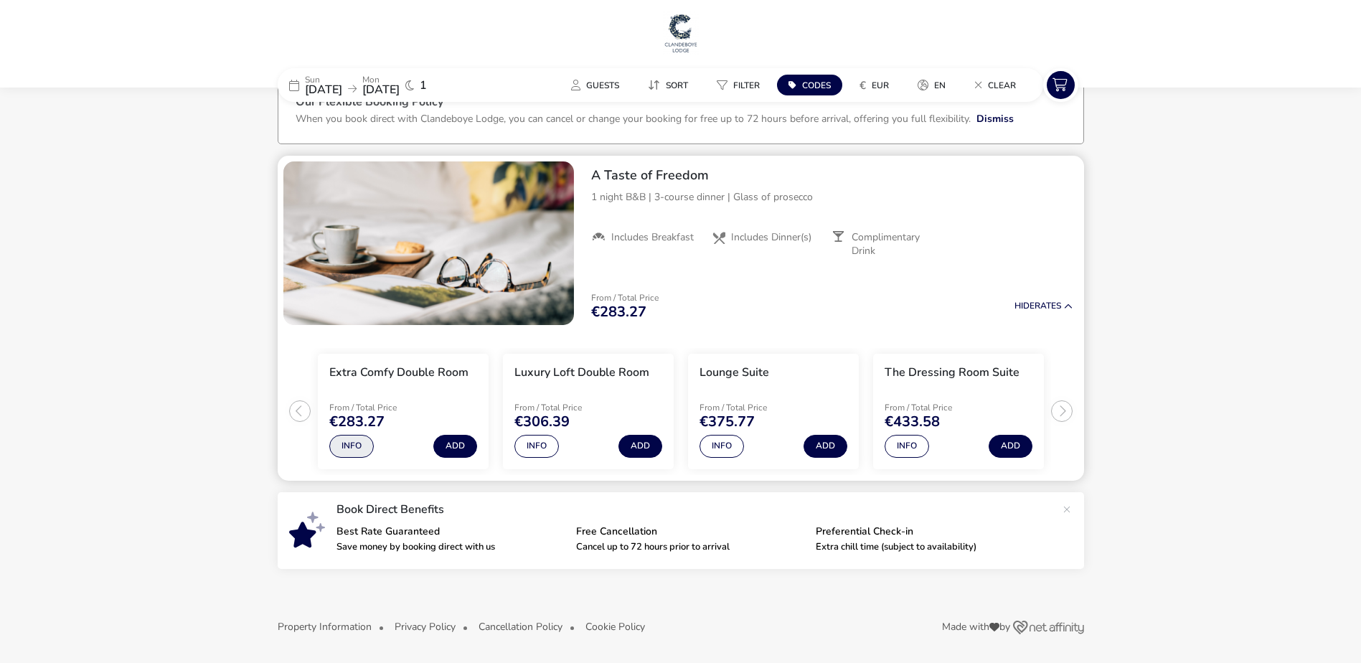
click at [361, 441] on button "Info" at bounding box center [351, 446] width 44 height 23
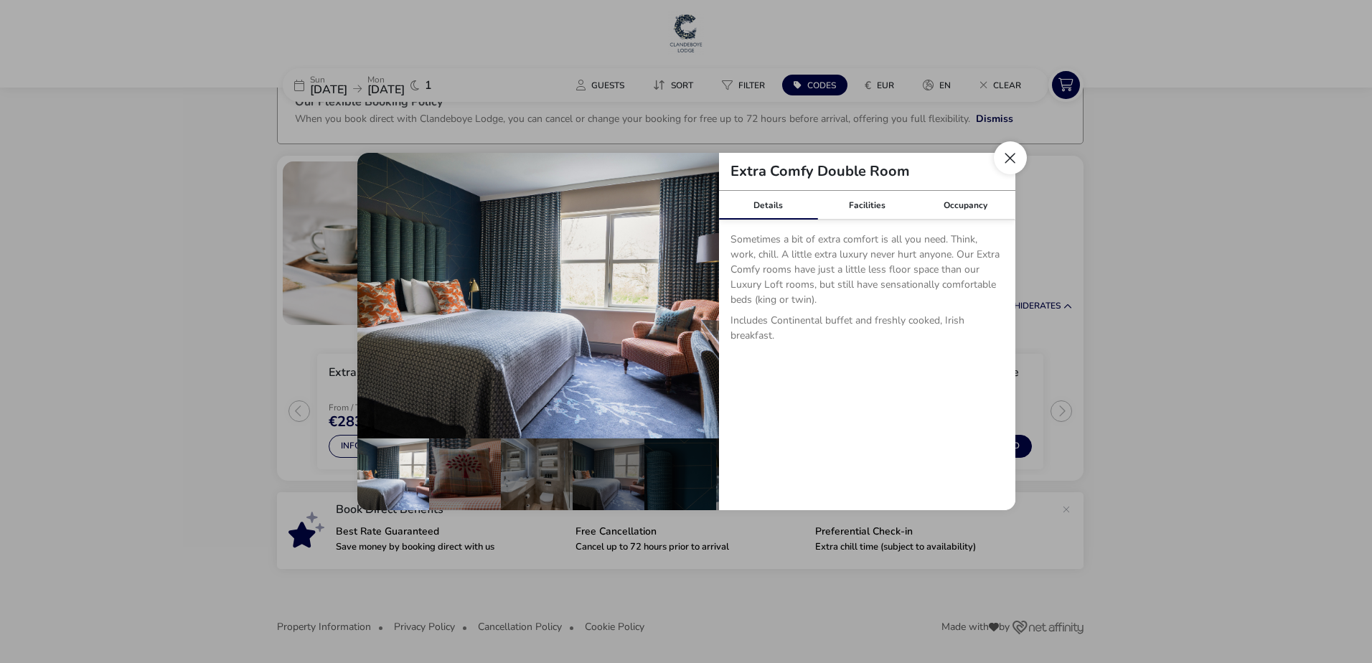
click at [1006, 159] on button "Close dialog" at bounding box center [1010, 157] width 33 height 33
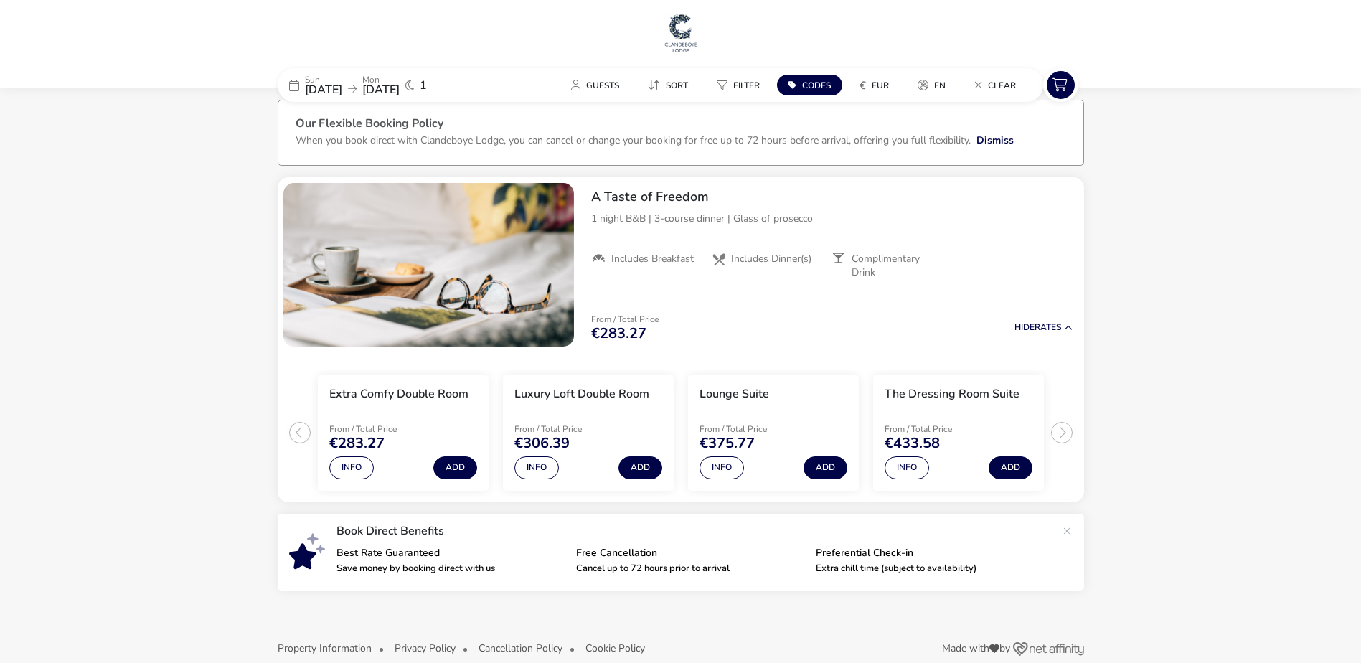
scroll to position [34, 0]
